Goal: Information Seeking & Learning: Learn about a topic

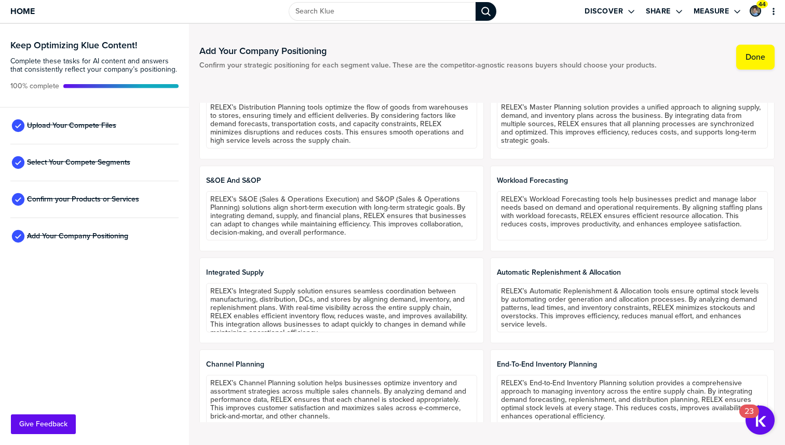
scroll to position [2308, 0]
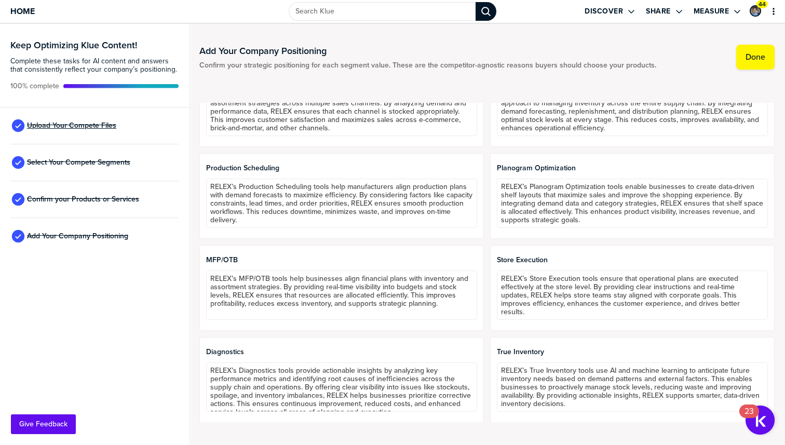
click at [90, 121] on span "Upload Your Compete Files" at bounding box center [71, 125] width 89 height 8
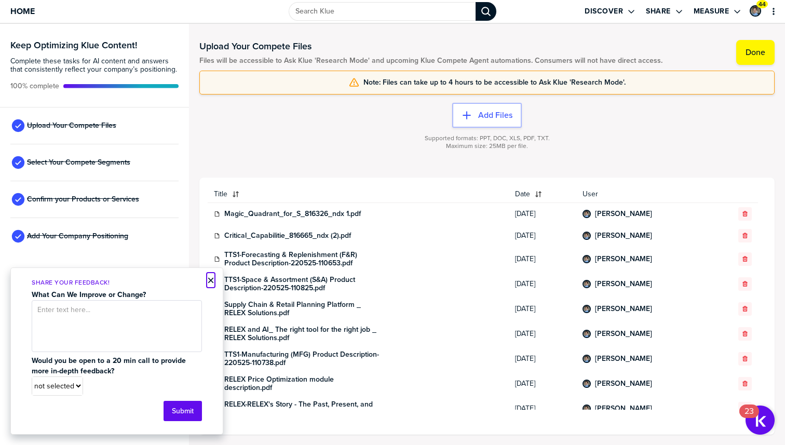
click at [211, 280] on button "×" at bounding box center [210, 280] width 7 height 12
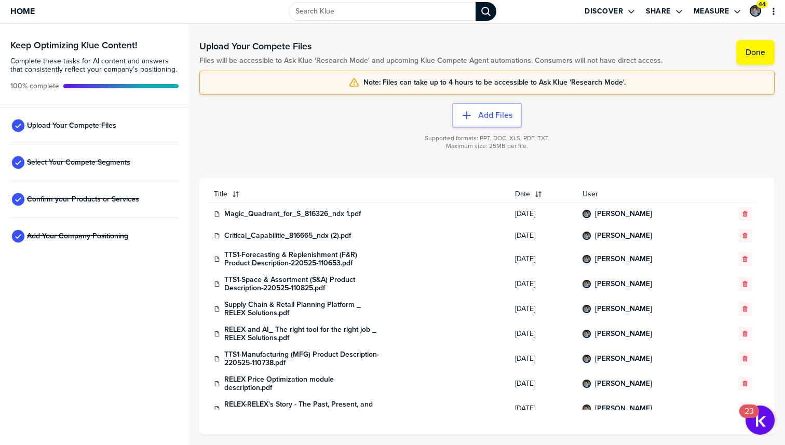
click at [336, 155] on div at bounding box center [486, 153] width 575 height 6
click at [339, 180] on div "Title Date User Magic_Quadrant_for_S_816326_ndx 1.pdf [DATE] [PERSON_NAME] Crit…" at bounding box center [486, 306] width 575 height 257
click at [308, 217] on link "Magic_Quadrant_for_S_816326_ndx 1.pdf" at bounding box center [292, 214] width 137 height 8
click at [413, 169] on div "Supported formats: PPT, DOC, XLS, PDF, TXT. Maximum size: 25MB per file." at bounding box center [486, 149] width 575 height 42
click at [323, 162] on div at bounding box center [486, 159] width 575 height 6
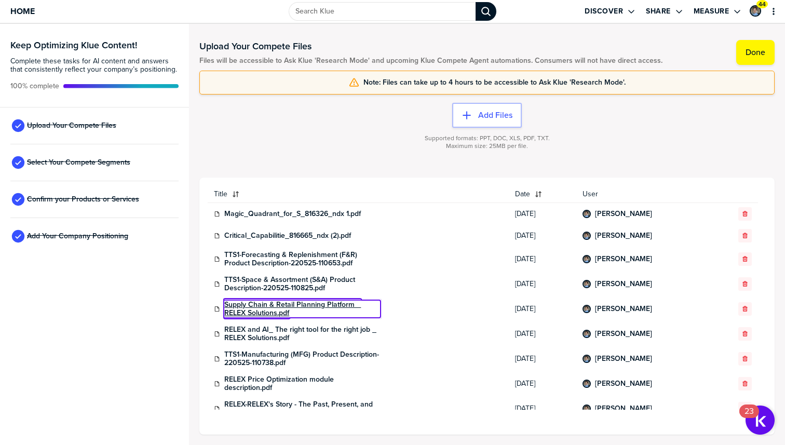
click at [280, 304] on link "Supply Chain & Retail Planning Platform _ RELEX Solutions.pdf" at bounding box center [302, 309] width 156 height 17
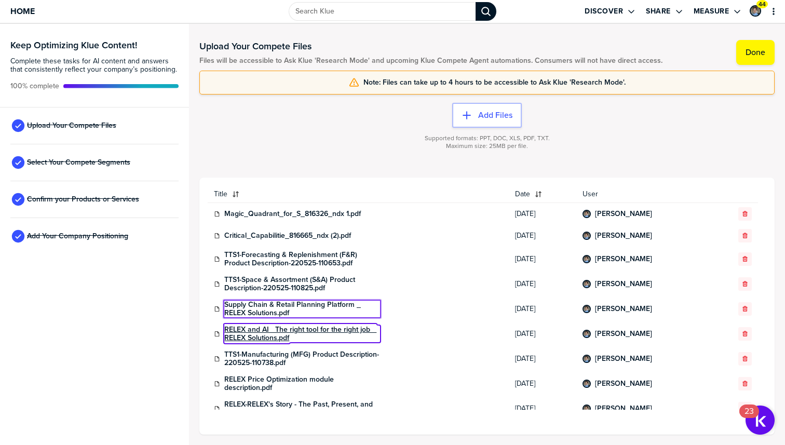
click at [347, 330] on link "RELEX and AI_ The right tool for the right job _ RELEX Solutions.pdf" at bounding box center [302, 334] width 156 height 17
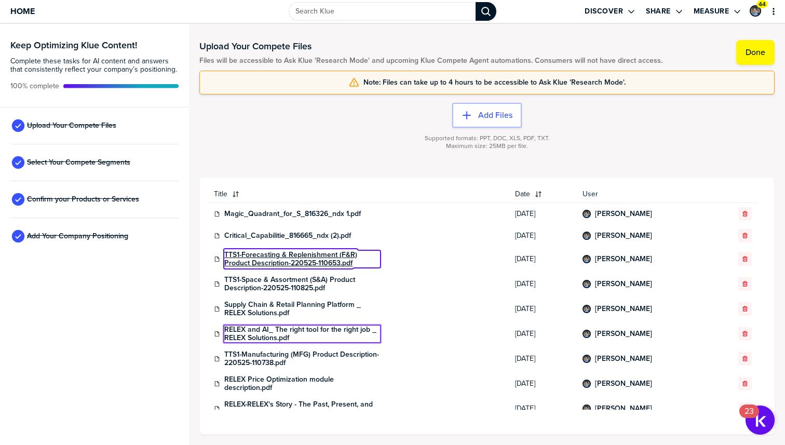
click at [299, 256] on link "TTS1-Forecasting & Replenishment (F&R) Product Description-220525-110653.pdf" at bounding box center [302, 259] width 156 height 17
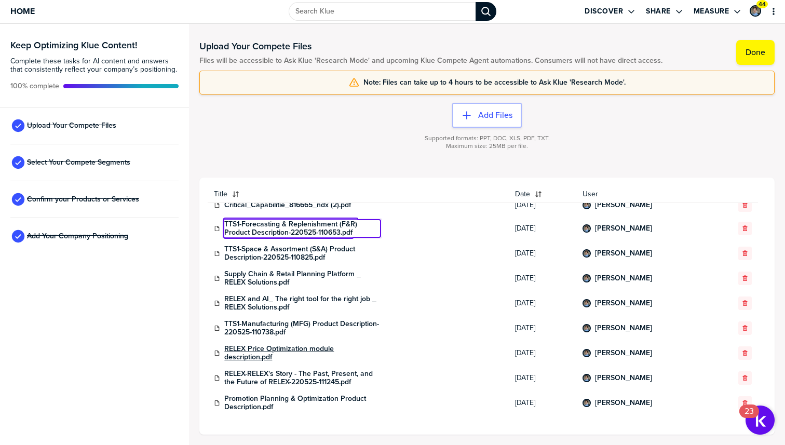
scroll to position [36, 0]
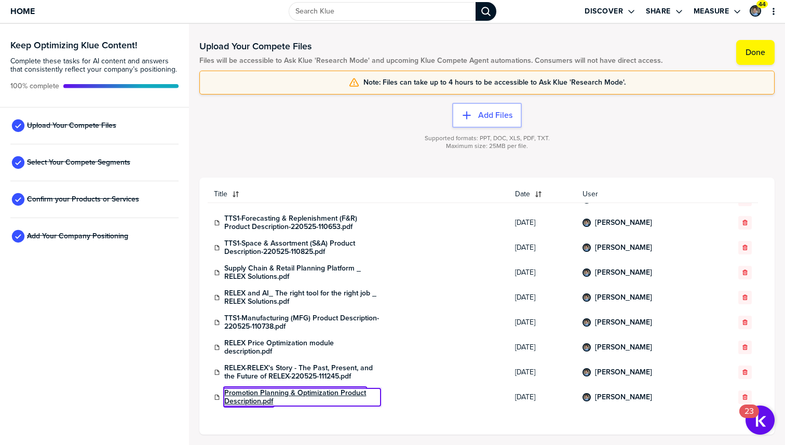
click at [283, 394] on link "Promotion Planning & Optimization Product Description.pdf" at bounding box center [302, 397] width 156 height 17
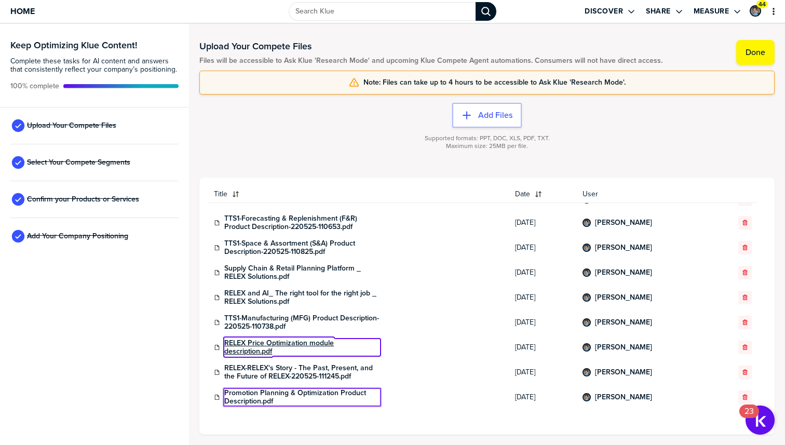
click at [272, 339] on link "RELEX Price Optimization module description.pdf" at bounding box center [302, 347] width 156 height 17
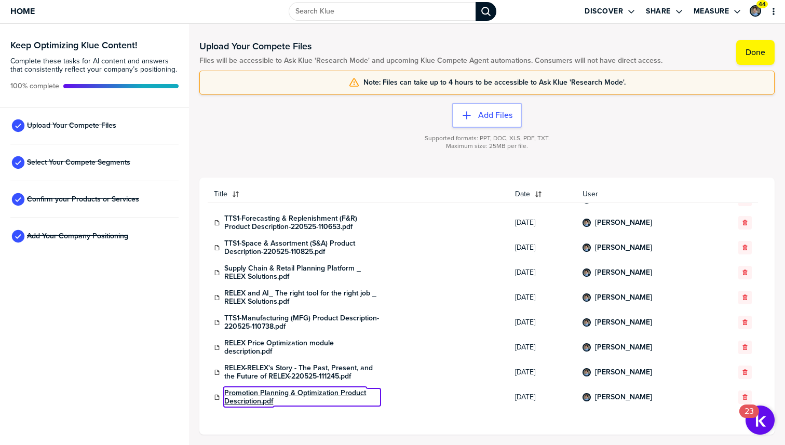
click at [298, 392] on link "Promotion Planning & Optimization Product Description.pdf" at bounding box center [302, 397] width 156 height 17
click at [288, 393] on link "Promotion Planning & Optimization Product Description.pdf" at bounding box center [302, 397] width 156 height 17
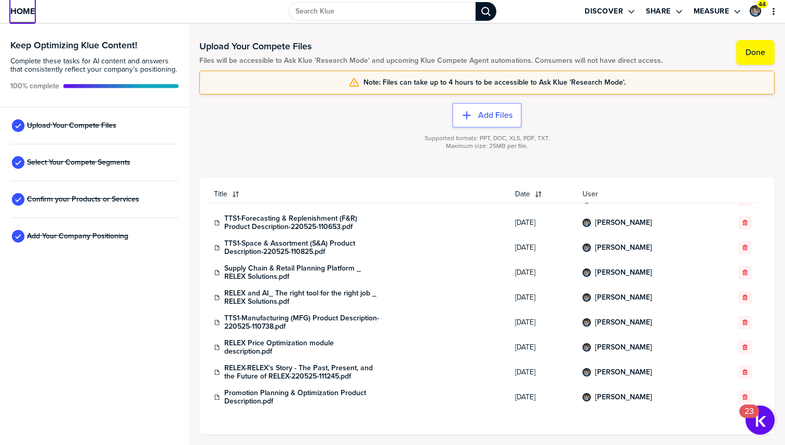
click at [33, 11] on span "Home" at bounding box center [22, 11] width 24 height 9
